Goal: Navigation & Orientation: Understand site structure

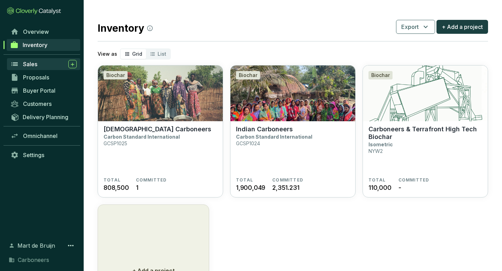
click at [42, 65] on div "Sales" at bounding box center [50, 64] width 54 height 8
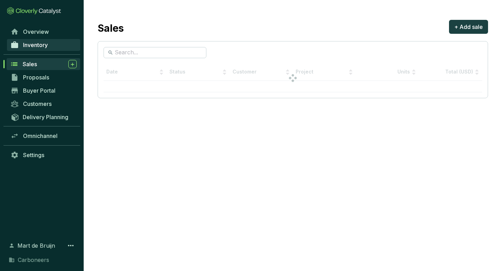
click at [40, 43] on span "Inventory" at bounding box center [35, 45] width 25 height 7
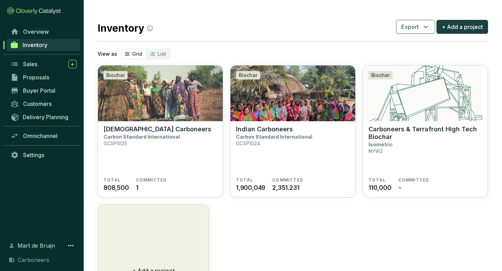
click at [38, 24] on section "Overview Inventory Sales Proposals Buyer Portal Customers Delivery Planning Omn…" at bounding box center [42, 135] width 84 height 271
click at [37, 31] on span "Overview" at bounding box center [36, 31] width 26 height 7
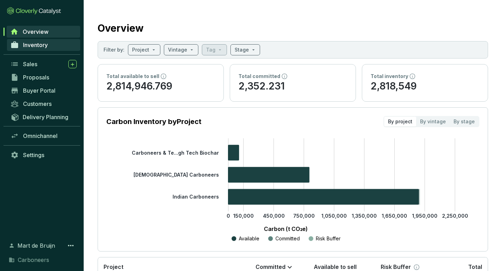
click at [37, 40] on link "Inventory" at bounding box center [43, 45] width 73 height 12
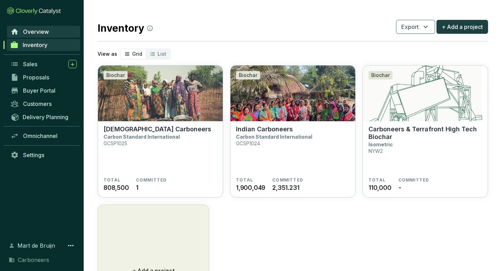
click at [37, 33] on span "Overview" at bounding box center [36, 31] width 26 height 7
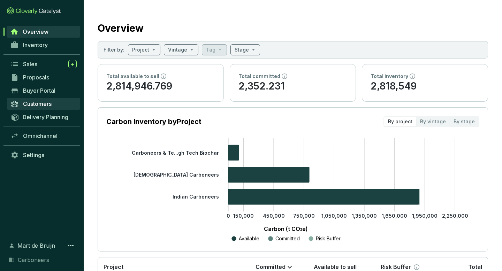
click at [42, 101] on link "Customers" at bounding box center [43, 104] width 73 height 12
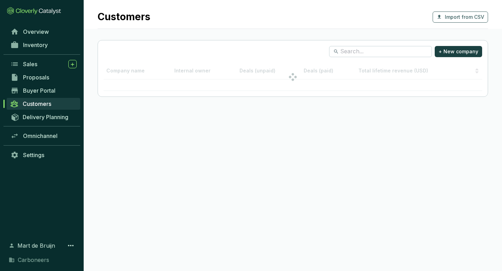
click at [41, 128] on div "Delivery Planning" at bounding box center [42, 120] width 84 height 19
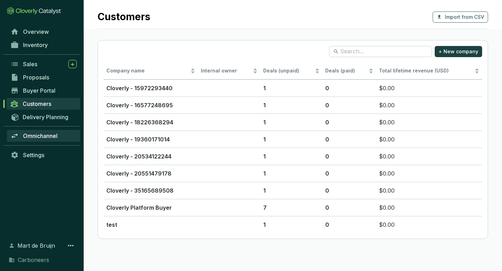
click at [40, 137] on span "Omnichannel" at bounding box center [40, 136] width 35 height 7
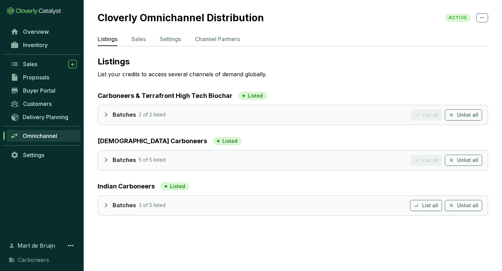
click at [208, 31] on section "Cloverly Omnichannel Distribution ACTIVE Listings Sales Settings Channel Partne…" at bounding box center [293, 115] width 419 height 230
click at [208, 35] on p "Channel Partners" at bounding box center [217, 39] width 45 height 8
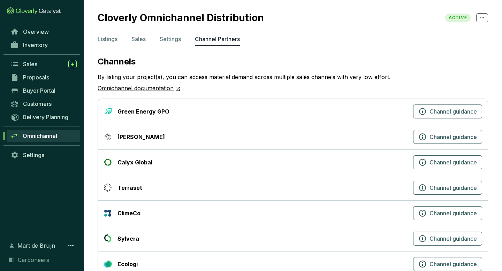
scroll to position [20, 0]
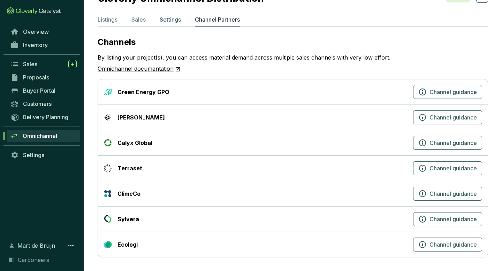
click at [168, 23] on p "Settings" at bounding box center [170, 19] width 21 height 8
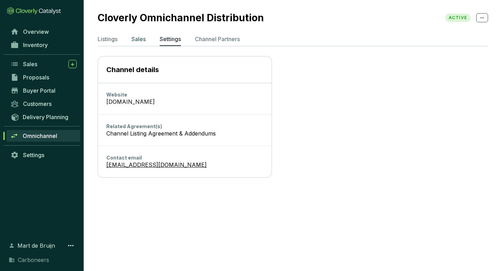
click at [135, 37] on p "Sales" at bounding box center [138, 39] width 14 height 8
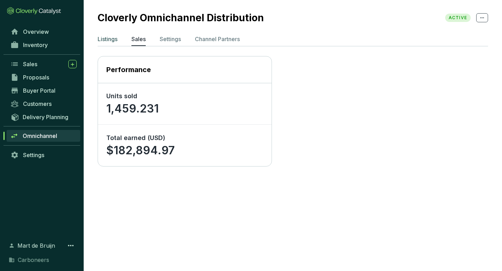
click at [111, 39] on p "Listings" at bounding box center [108, 39] width 20 height 8
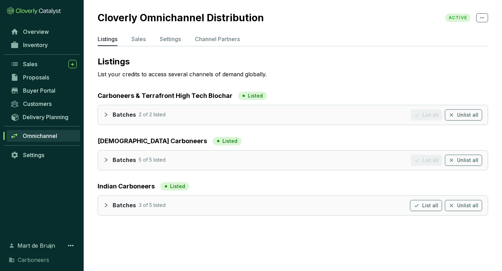
click at [130, 37] on ul "Listings Sales Settings Channel Partners" at bounding box center [293, 40] width 391 height 11
click at [131, 37] on ul "Listings Sales Settings Channel Partners" at bounding box center [293, 40] width 391 height 11
click at [136, 40] on p "Sales" at bounding box center [138, 39] width 14 height 8
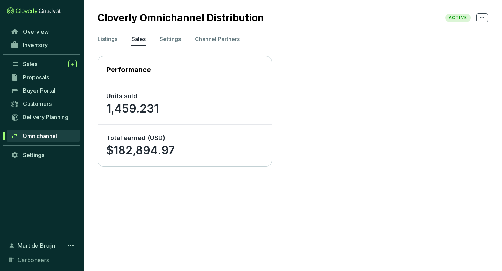
click at [36, 71] on div "Proposals" at bounding box center [42, 77] width 84 height 13
click at [36, 69] on link "Sales" at bounding box center [43, 64] width 73 height 12
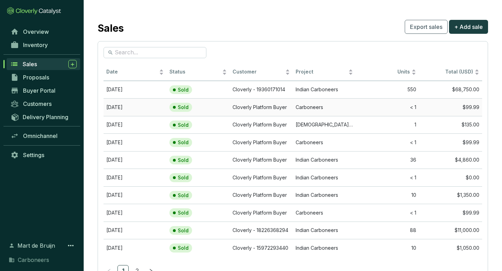
scroll to position [29, 0]
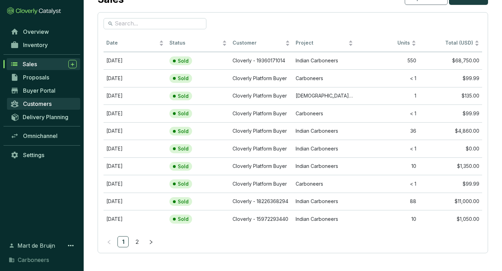
click at [39, 102] on span "Customers" at bounding box center [37, 103] width 29 height 7
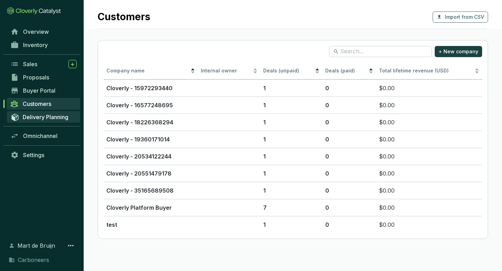
click at [37, 121] on link "Delivery Planning" at bounding box center [43, 117] width 73 height 12
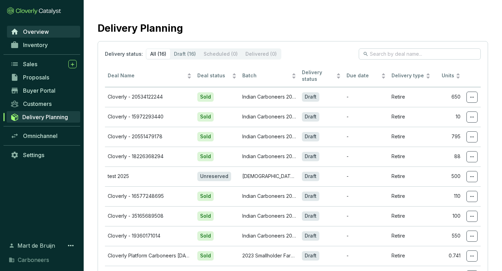
click at [46, 32] on span "Overview" at bounding box center [36, 31] width 26 height 7
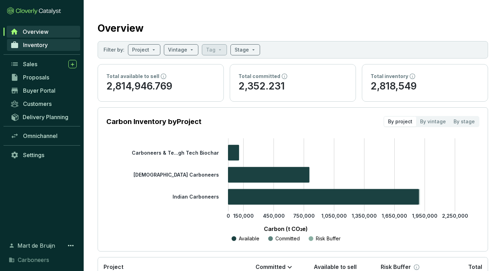
click at [45, 39] on link "Inventory" at bounding box center [43, 45] width 73 height 12
